Goal: Transaction & Acquisition: Purchase product/service

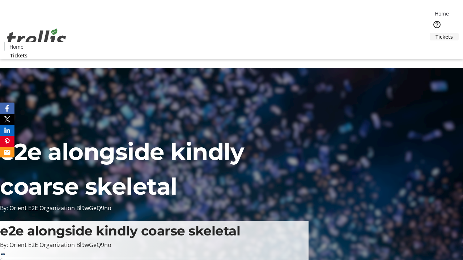
click at [435, 33] on span "Tickets" at bounding box center [443, 37] width 17 height 8
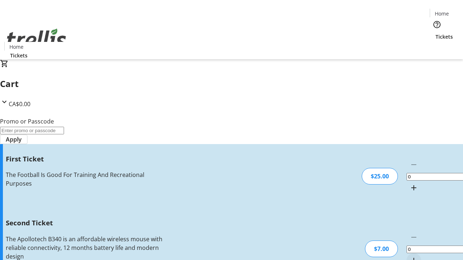
click at [409, 184] on mat-icon "Increment by one" at bounding box center [413, 188] width 9 height 9
type input "1"
click at [409, 256] on mat-icon "Increment by one" at bounding box center [413, 260] width 9 height 9
type input "2"
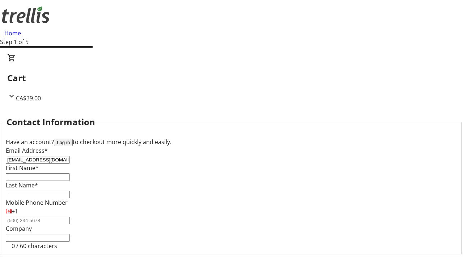
type input "[EMAIL_ADDRESS][DOMAIN_NAME]"
type input "Hulda"
type input "[PERSON_NAME]"
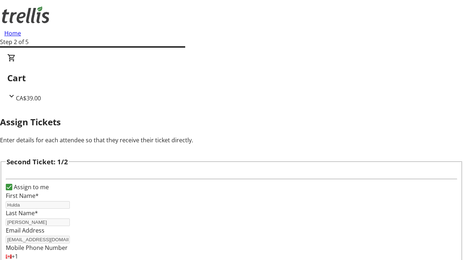
type input "[PERSON_NAME]"
type input "[EMAIL_ADDRESS][DOMAIN_NAME]"
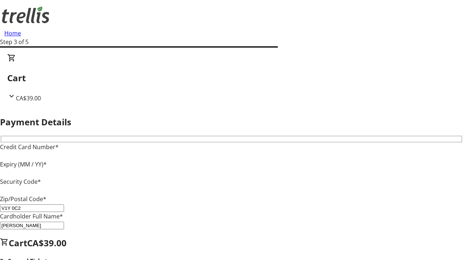
type input "V1Y 0C2"
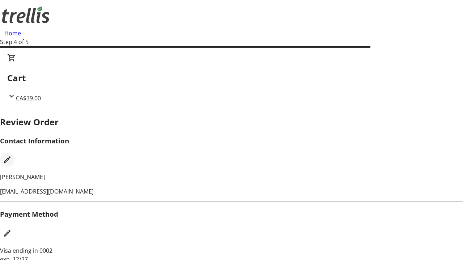
click at [12, 155] on mat-icon "Edit Contact Information" at bounding box center [7, 159] width 9 height 9
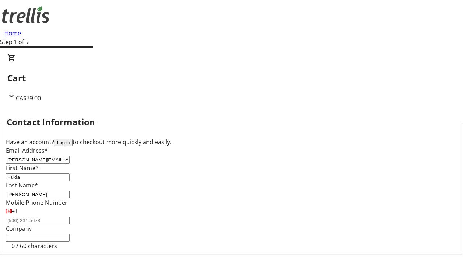
type input "[PERSON_NAME][EMAIL_ADDRESS][PERSON_NAME][DOMAIN_NAME]"
type input "[PERSON_NAME]"
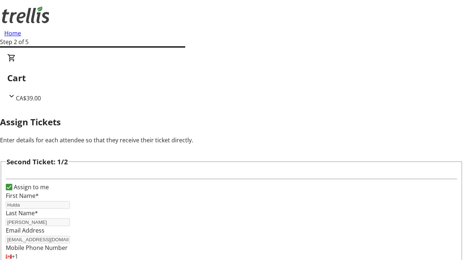
type input "New"
type input "Name"
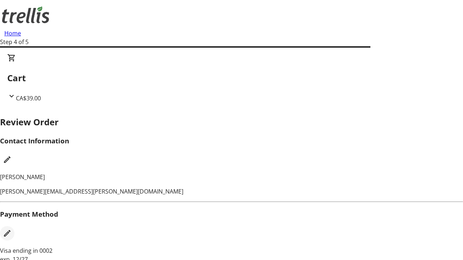
click at [12, 229] on mat-icon "Edit Payment Method" at bounding box center [7, 233] width 9 height 9
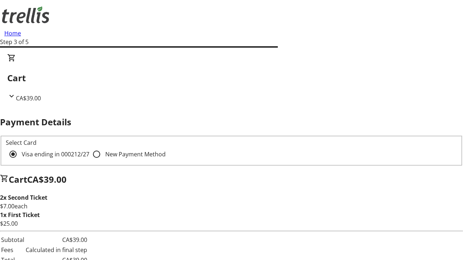
click at [89, 147] on input "New Payment Method" at bounding box center [96, 154] width 14 height 14
radio input "true"
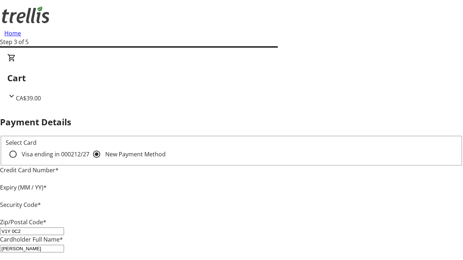
type input "V1Y 0C2"
